Goal: Information Seeking & Learning: Find specific page/section

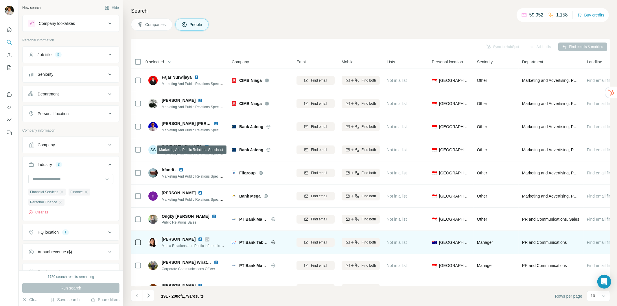
scroll to position [16, 0]
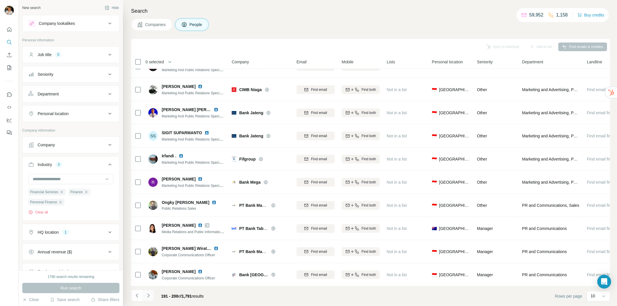
click at [151, 295] on icon "Navigate to next page" at bounding box center [148, 296] width 6 height 6
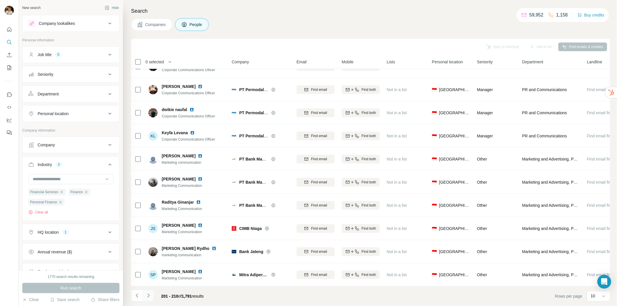
click at [147, 295] on icon "Navigate to next page" at bounding box center [148, 296] width 6 height 6
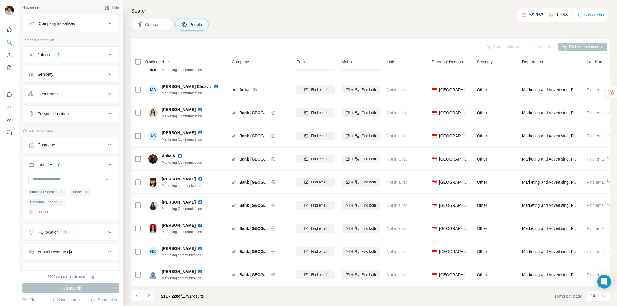
click at [150, 293] on icon "Navigate to next page" at bounding box center [148, 296] width 6 height 6
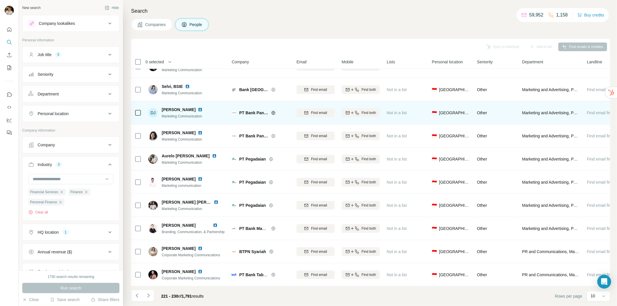
click at [198, 107] on img at bounding box center [200, 109] width 5 height 5
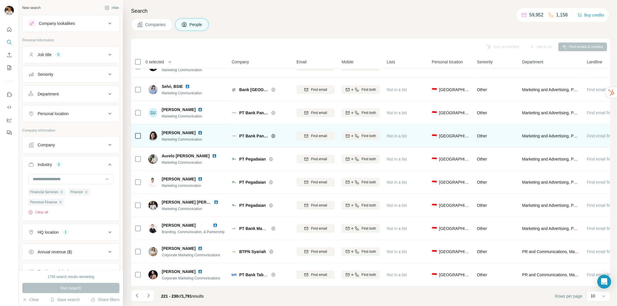
click at [201, 131] on img at bounding box center [200, 132] width 5 height 5
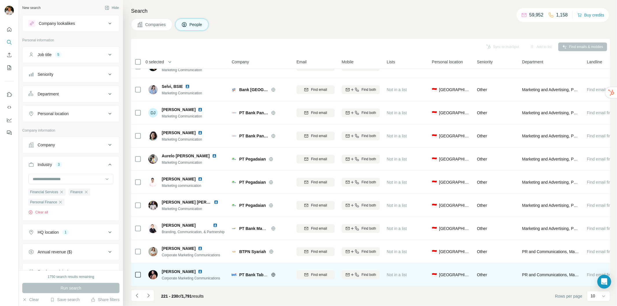
click at [198, 269] on img at bounding box center [200, 271] width 5 height 5
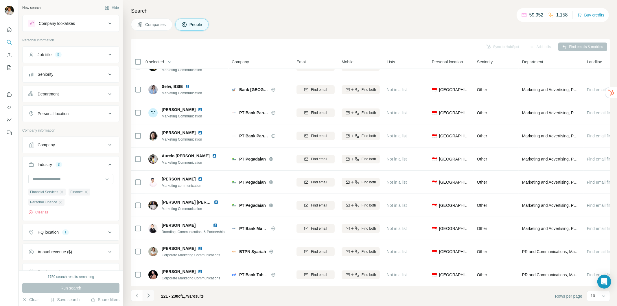
click at [146, 299] on button "Navigate to next page" at bounding box center [149, 296] width 12 height 12
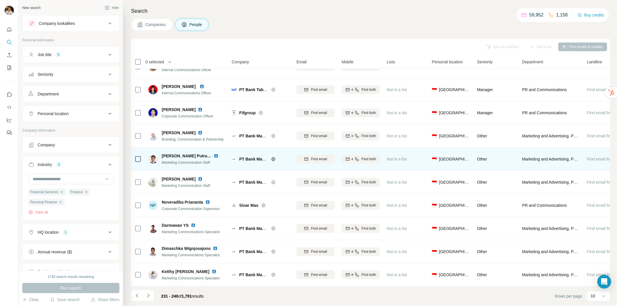
click at [214, 153] on img at bounding box center [216, 155] width 5 height 5
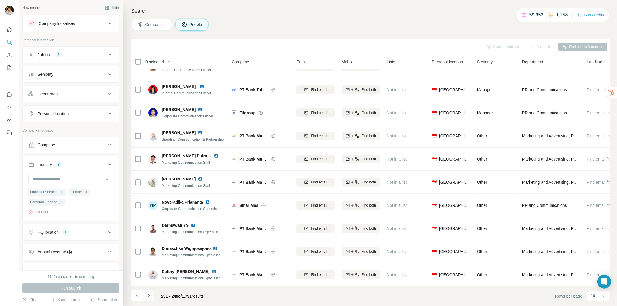
click at [145, 294] on icon "Navigate to next page" at bounding box center [148, 296] width 6 height 6
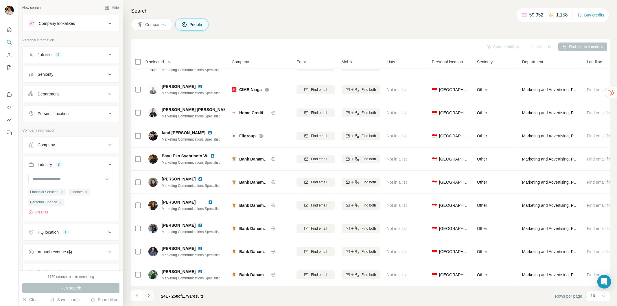
click at [148, 296] on icon "Navigate to next page" at bounding box center [148, 295] width 2 height 4
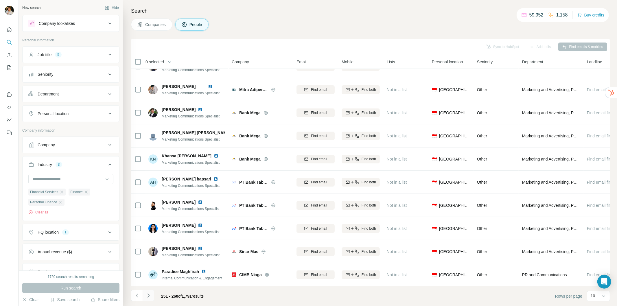
click at [147, 294] on icon "Navigate to next page" at bounding box center [148, 295] width 2 height 4
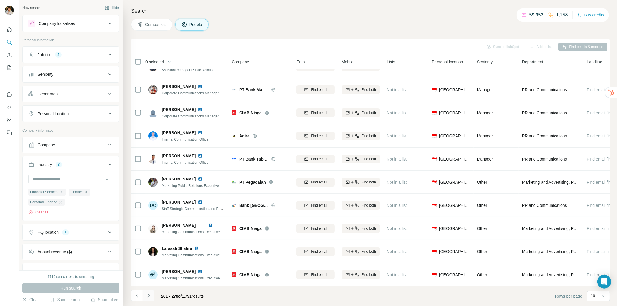
click at [147, 298] on icon "Navigate to next page" at bounding box center [148, 296] width 6 height 6
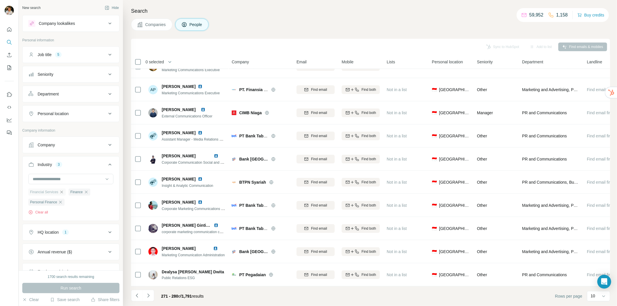
click at [62, 192] on icon "button" at bounding box center [61, 192] width 5 height 5
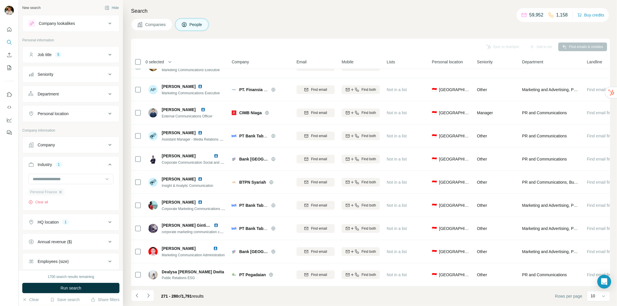
click at [61, 194] on icon "button" at bounding box center [60, 192] width 5 height 5
click at [56, 176] on input at bounding box center [67, 179] width 71 height 6
type input "*****"
click at [57, 193] on div "Retail" at bounding box center [68, 192] width 70 height 6
click at [79, 178] on input at bounding box center [67, 179] width 71 height 6
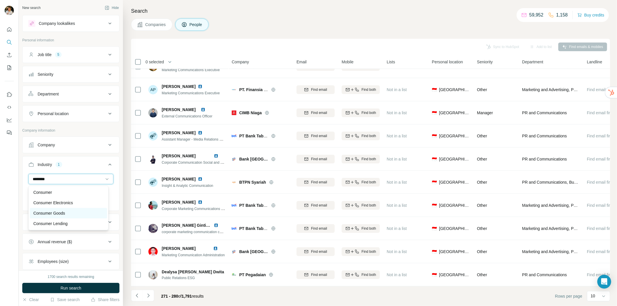
type input "********"
click at [57, 212] on p "Consumer Goods" at bounding box center [49, 213] width 32 height 6
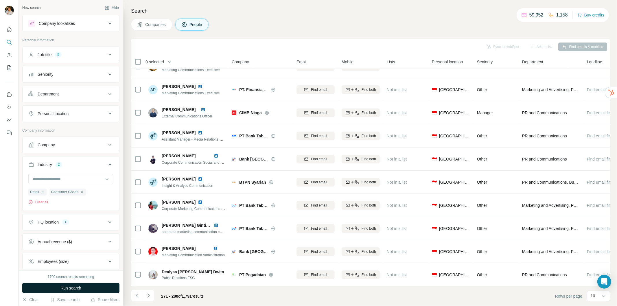
click at [103, 286] on button "Run search" at bounding box center [70, 288] width 97 height 10
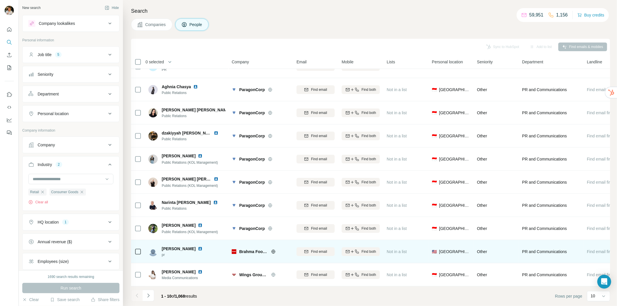
click at [200, 247] on img at bounding box center [200, 248] width 5 height 5
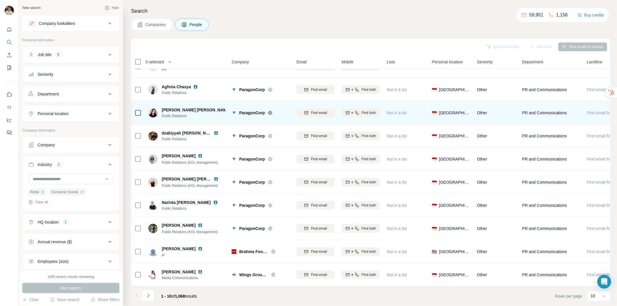
click at [233, 108] on img at bounding box center [235, 110] width 5 height 5
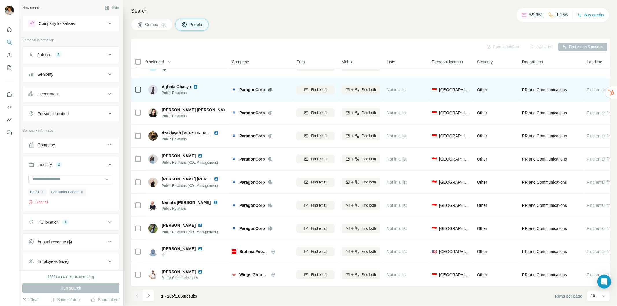
click at [196, 84] on img at bounding box center [195, 86] width 5 height 5
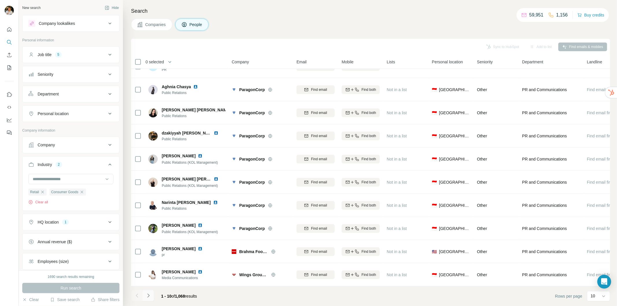
click at [150, 294] on icon "Navigate to next page" at bounding box center [148, 296] width 6 height 6
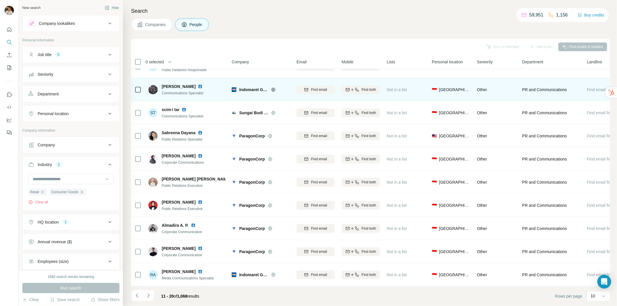
click at [198, 84] on img at bounding box center [200, 86] width 5 height 5
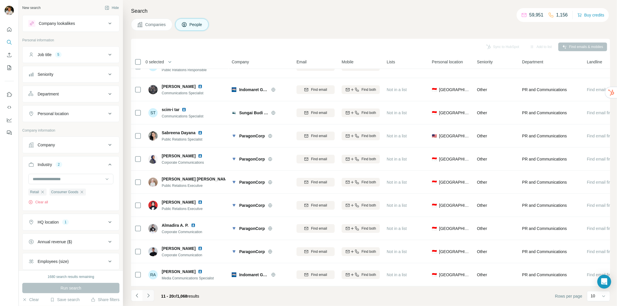
click at [150, 294] on icon "Navigate to next page" at bounding box center [148, 296] width 6 height 6
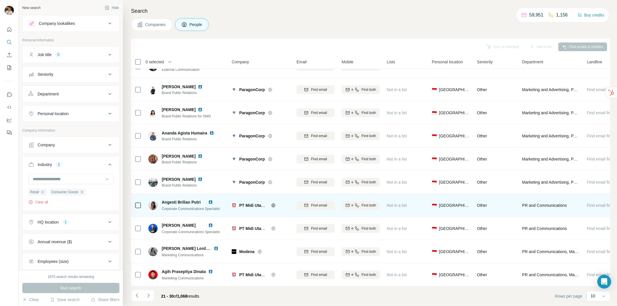
click at [213, 200] on img at bounding box center [210, 202] width 5 height 5
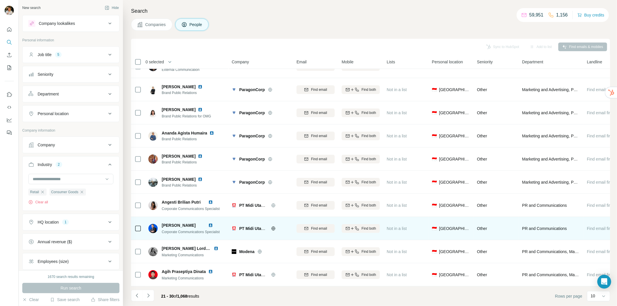
click at [213, 223] on img at bounding box center [210, 225] width 5 height 5
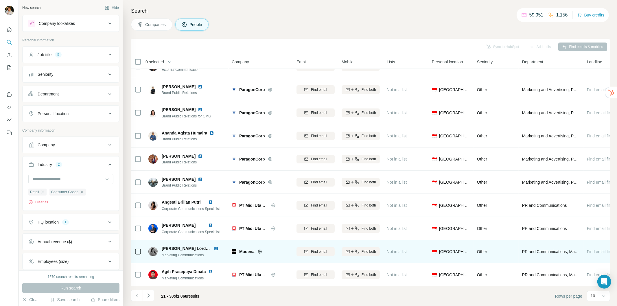
click at [214, 246] on img at bounding box center [216, 248] width 5 height 5
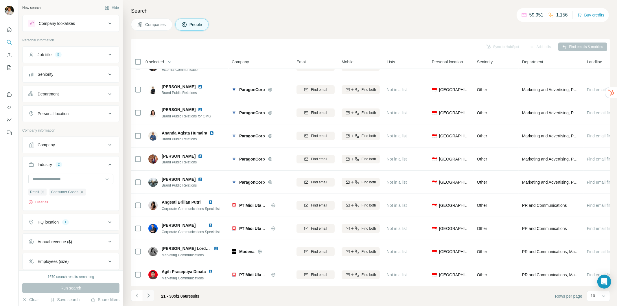
click at [149, 295] on icon "Navigate to next page" at bounding box center [148, 296] width 6 height 6
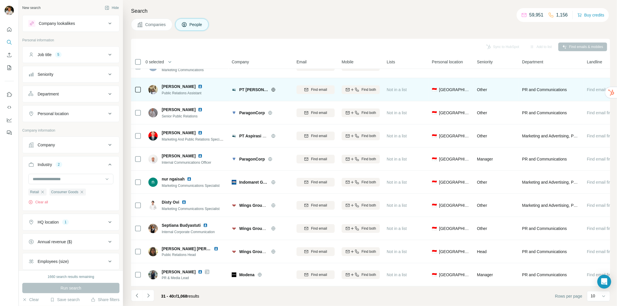
click at [198, 84] on img at bounding box center [200, 86] width 5 height 5
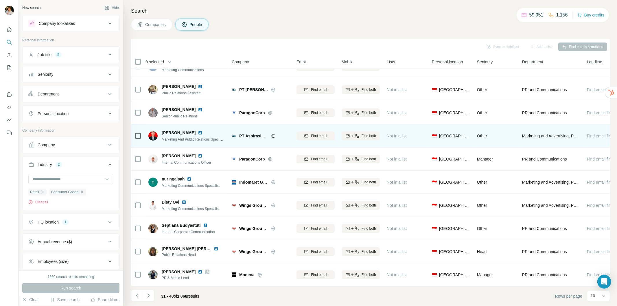
click at [198, 130] on img at bounding box center [200, 132] width 5 height 5
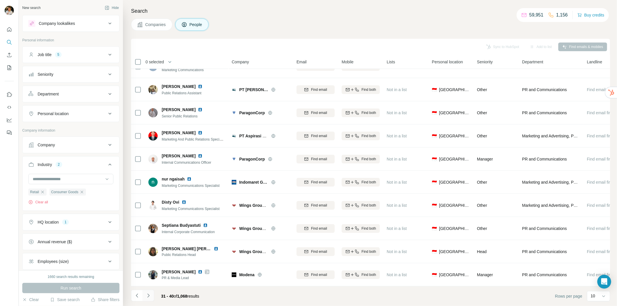
click at [153, 294] on button "Navigate to next page" at bounding box center [149, 296] width 12 height 12
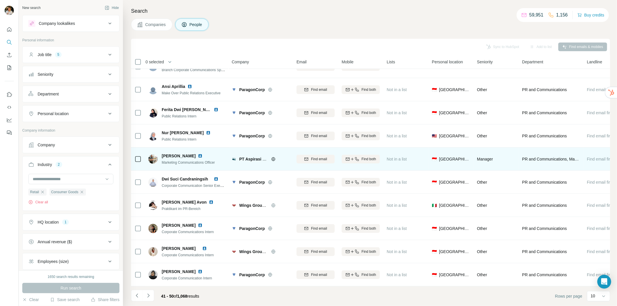
click at [198, 153] on img at bounding box center [200, 155] width 5 height 5
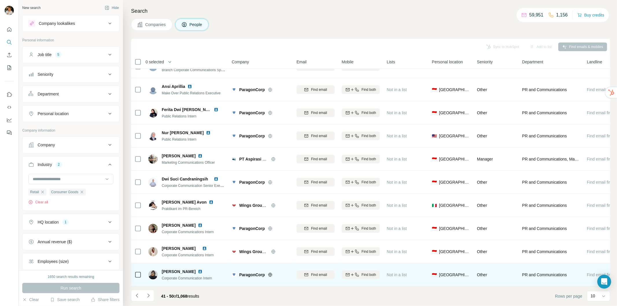
click at [198, 269] on img at bounding box center [200, 271] width 5 height 5
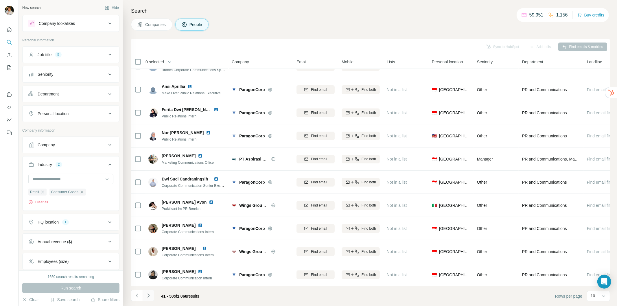
click at [149, 295] on icon "Navigate to next page" at bounding box center [148, 295] width 2 height 4
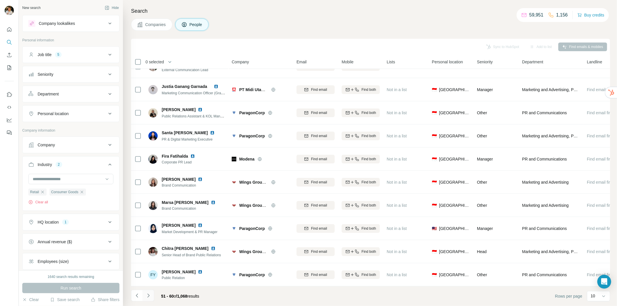
click at [148, 298] on icon "Navigate to next page" at bounding box center [148, 296] width 6 height 6
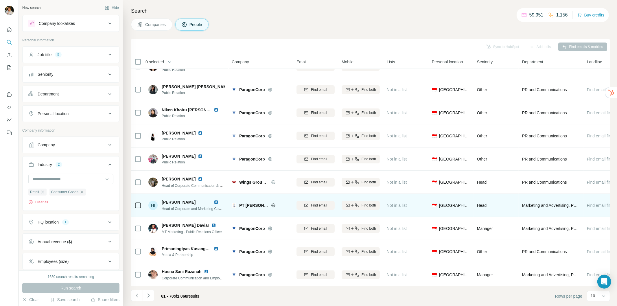
click at [217, 200] on img at bounding box center [216, 202] width 5 height 5
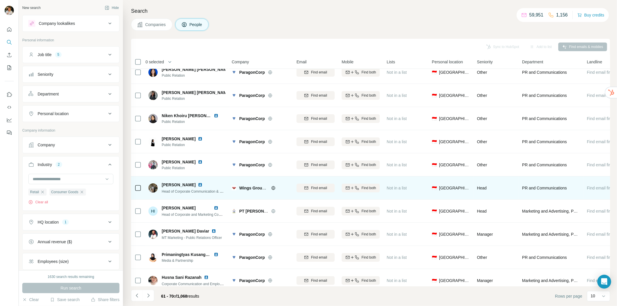
scroll to position [16, 0]
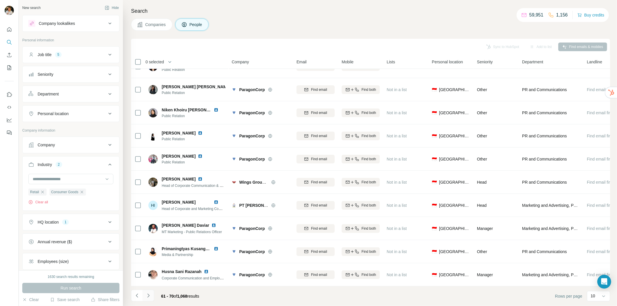
click at [152, 293] on button "Navigate to next page" at bounding box center [149, 296] width 12 height 12
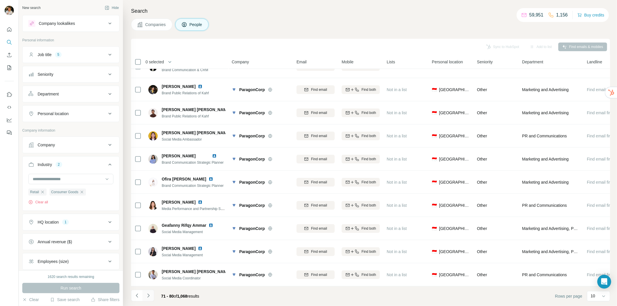
click at [148, 297] on icon "Navigate to next page" at bounding box center [148, 295] width 2 height 4
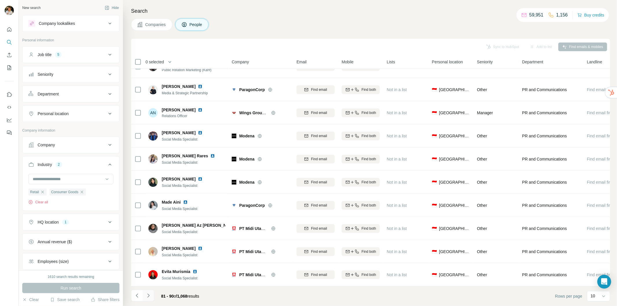
click at [148, 294] on icon "Navigate to next page" at bounding box center [148, 296] width 6 height 6
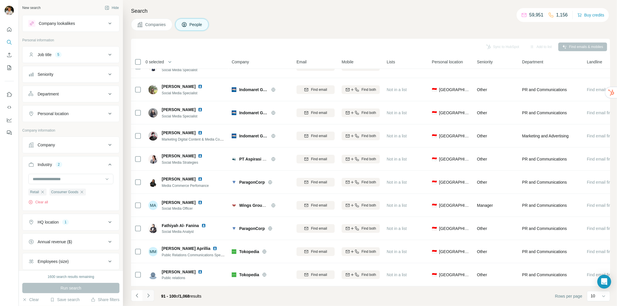
click at [147, 296] on icon "Navigate to next page" at bounding box center [148, 296] width 6 height 6
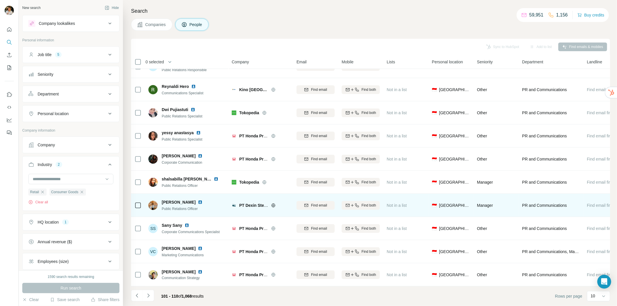
click at [200, 200] on img at bounding box center [200, 202] width 5 height 5
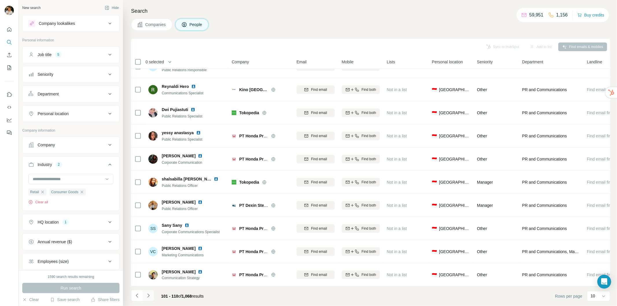
click at [148, 296] on icon "Navigate to next page" at bounding box center [148, 295] width 2 height 4
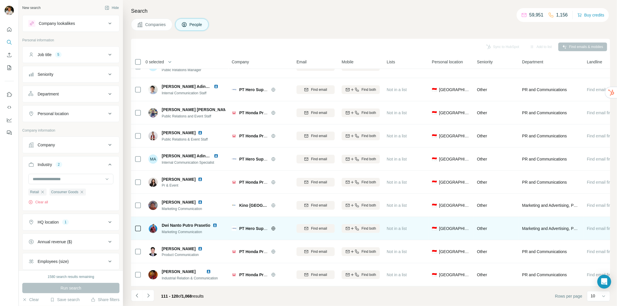
click at [214, 223] on img at bounding box center [214, 225] width 5 height 5
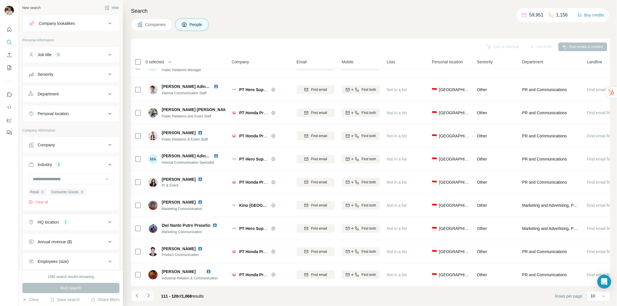
click at [150, 294] on icon "Navigate to next page" at bounding box center [148, 296] width 6 height 6
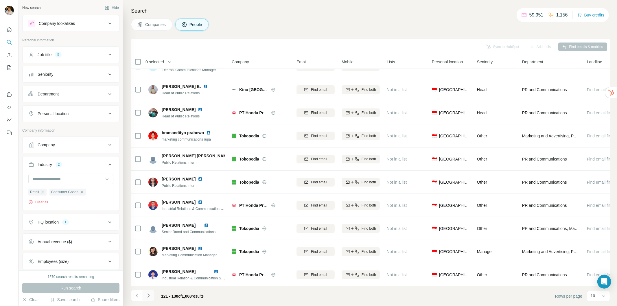
click at [150, 295] on icon "Navigate to next page" at bounding box center [148, 296] width 6 height 6
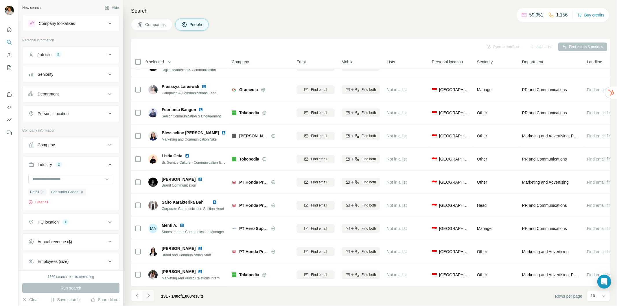
click at [148, 295] on icon "Navigate to next page" at bounding box center [148, 296] width 6 height 6
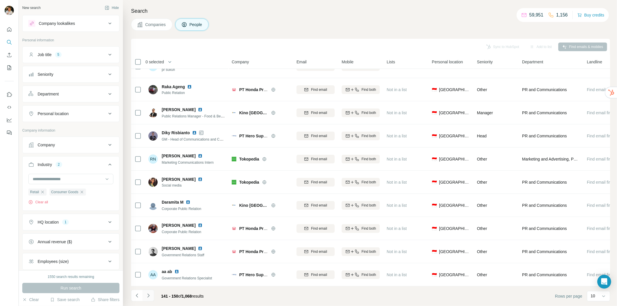
click at [150, 296] on icon "Navigate to next page" at bounding box center [148, 296] width 6 height 6
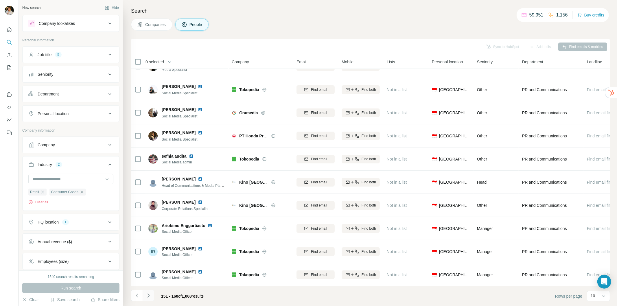
click at [151, 292] on button "Navigate to next page" at bounding box center [149, 296] width 12 height 12
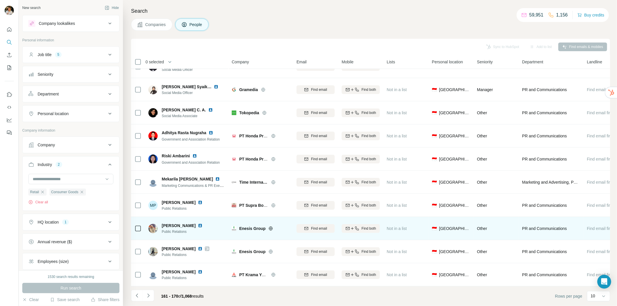
click at [198, 223] on img at bounding box center [200, 225] width 5 height 5
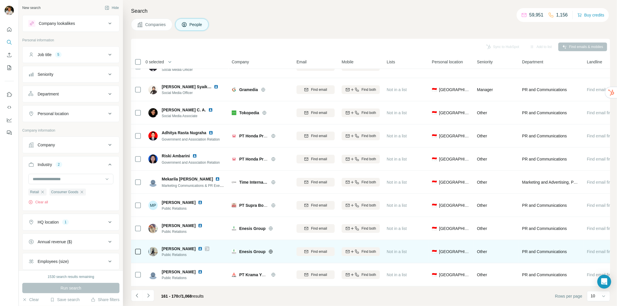
click at [202, 246] on img at bounding box center [200, 248] width 5 height 5
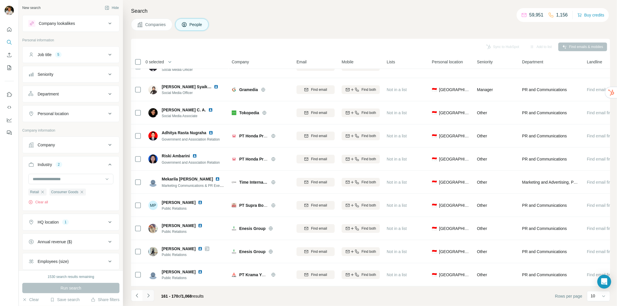
click at [145, 294] on icon "Navigate to next page" at bounding box center [148, 296] width 6 height 6
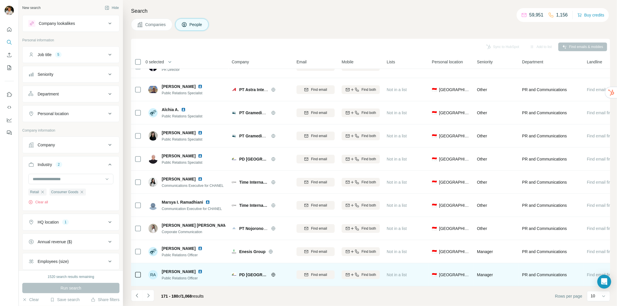
click at [198, 269] on img at bounding box center [200, 271] width 5 height 5
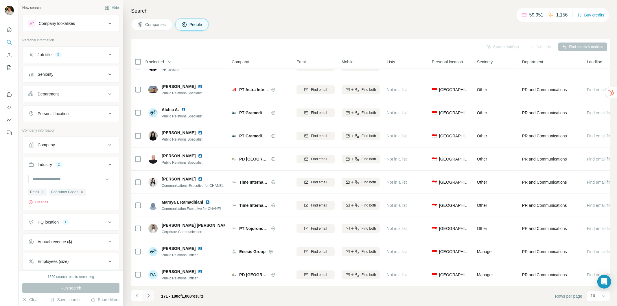
click at [146, 293] on icon "Navigate to next page" at bounding box center [148, 296] width 6 height 6
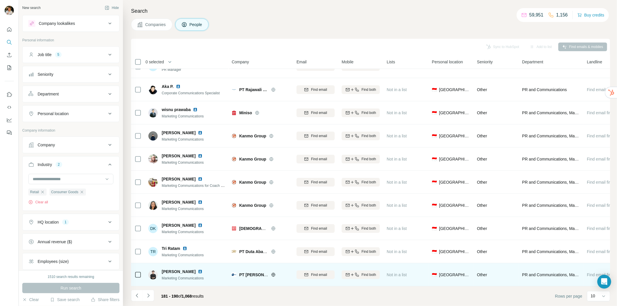
click at [198, 269] on img at bounding box center [200, 271] width 5 height 5
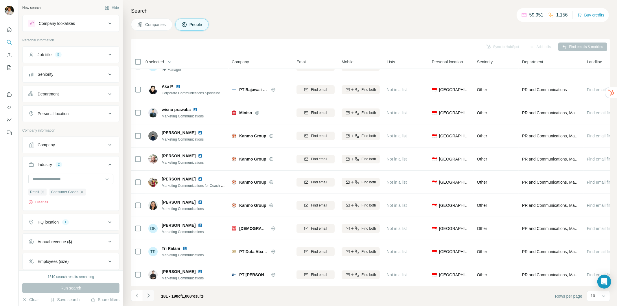
click at [145, 299] on button "Navigate to next page" at bounding box center [149, 296] width 12 height 12
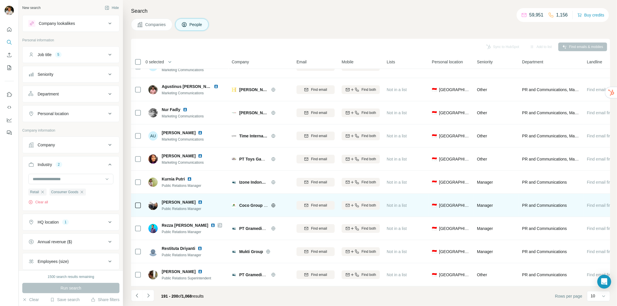
click at [202, 200] on img at bounding box center [200, 202] width 5 height 5
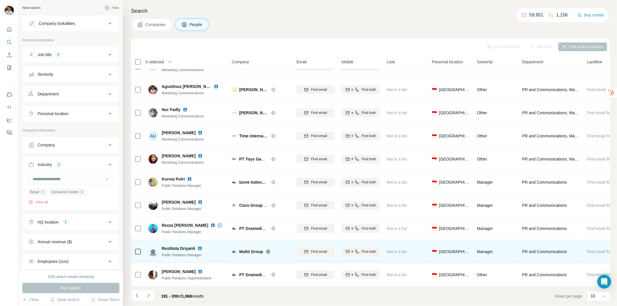
click at [199, 246] on img at bounding box center [199, 248] width 5 height 5
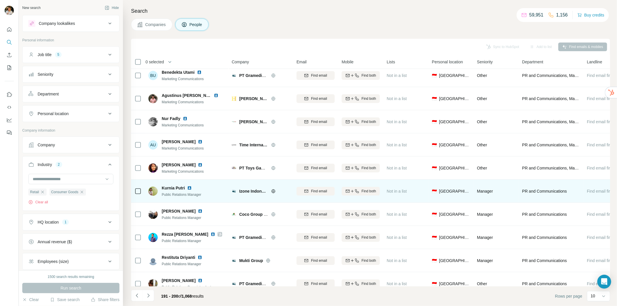
scroll to position [0, 0]
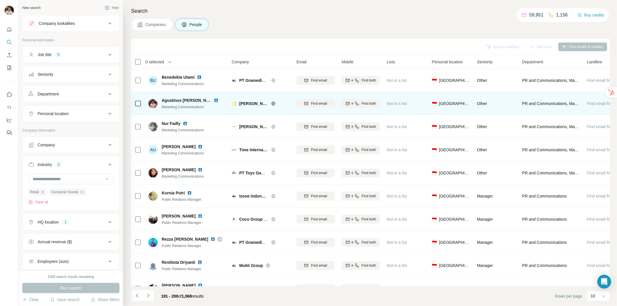
click at [214, 100] on img at bounding box center [216, 100] width 5 height 5
